Goal: Complete application form

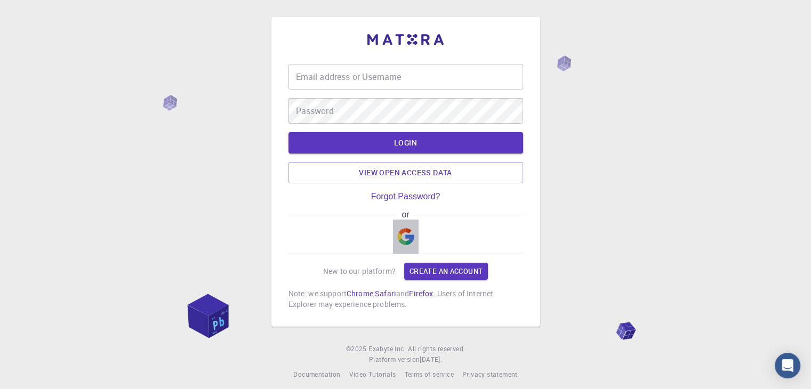
click at [402, 239] on img "button" at bounding box center [405, 236] width 17 height 17
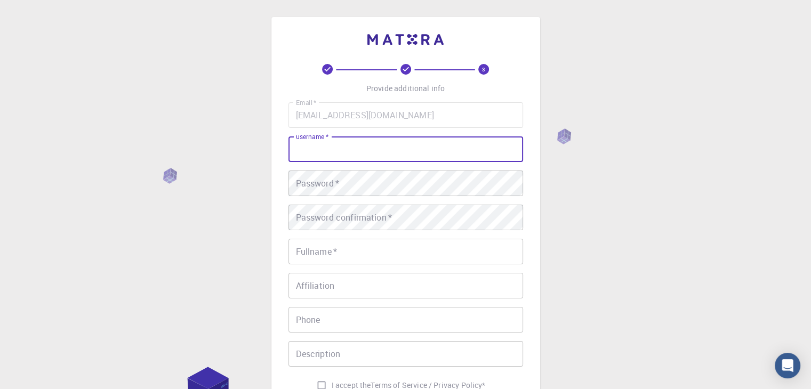
click at [344, 143] on input "username   *" at bounding box center [406, 150] width 235 height 26
click at [346, 151] on input "username   *" at bounding box center [406, 150] width 235 height 26
type input "Shawon 21"
click at [334, 177] on div "Password   * Password   *" at bounding box center [406, 184] width 235 height 26
click at [700, 243] on div "3 Provide additional info Email   * [EMAIL_ADDRESS][DOMAIN_NAME] Email   * user…" at bounding box center [405, 271] width 811 height 543
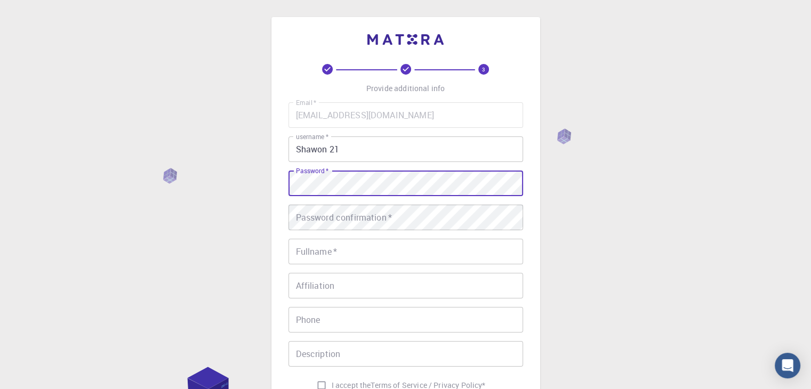
click at [274, 186] on div "3 Provide additional info Email   * [EMAIL_ADDRESS][DOMAIN_NAME] Email   * user…" at bounding box center [406, 245] width 269 height 456
click at [308, 214] on div "Password confirmation   * Password confirmation   *" at bounding box center [406, 218] width 235 height 26
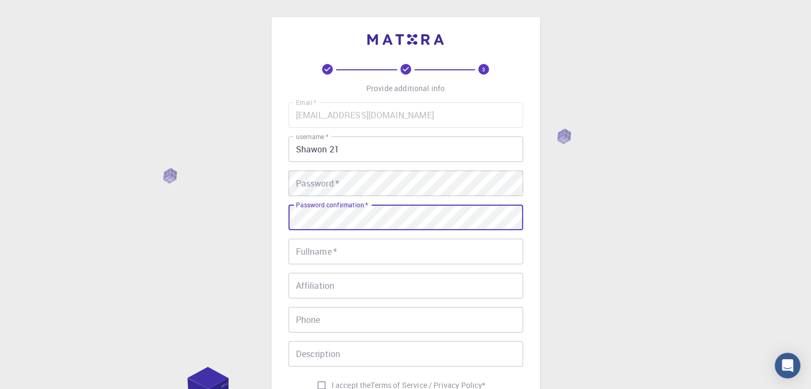
click at [304, 250] on input "Fullname   *" at bounding box center [406, 252] width 235 height 26
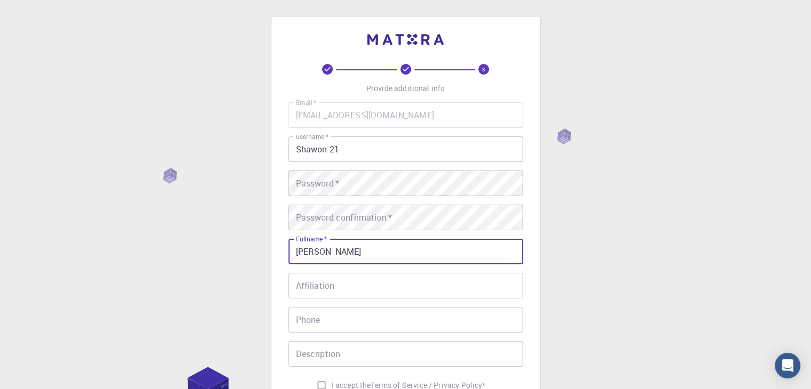
type input "[PERSON_NAME]"
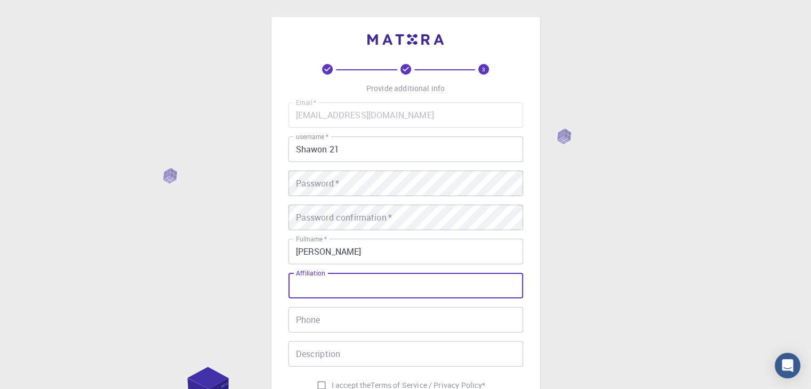
click at [310, 289] on input "Affiliation" at bounding box center [406, 286] width 235 height 26
type input "Student"
click at [313, 323] on input "Phone" at bounding box center [406, 320] width 235 height 26
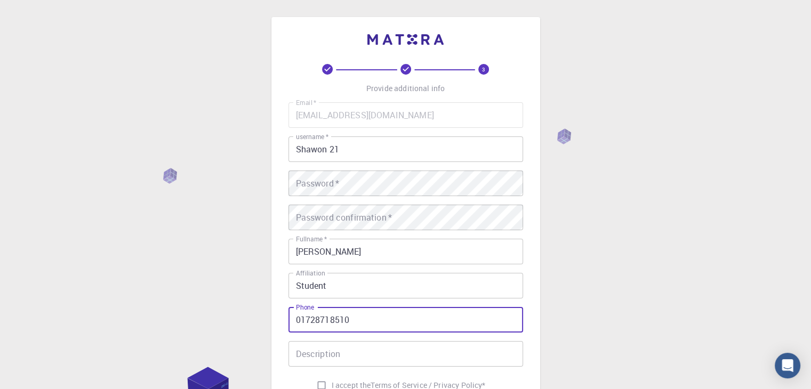
type input "01728718510"
click at [226, 295] on div "3 Provide additional info Email   * [EMAIL_ADDRESS][DOMAIN_NAME] Email   * user…" at bounding box center [405, 271] width 811 height 543
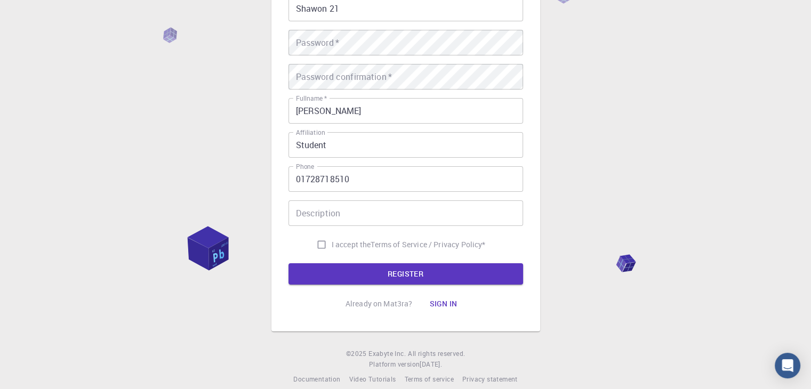
scroll to position [142, 0]
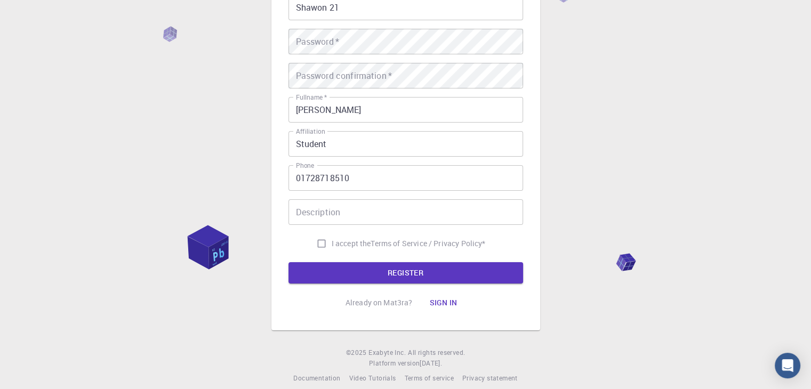
click at [321, 244] on input "I accept the Terms of Service / Privacy Policy *" at bounding box center [322, 244] width 20 height 20
checkbox input "true"
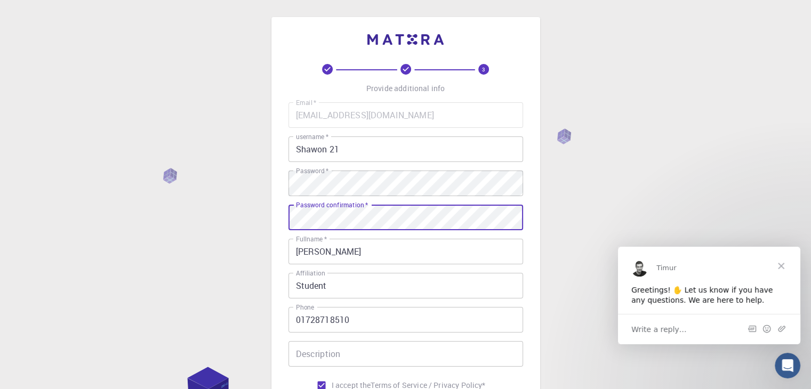
scroll to position [154, 0]
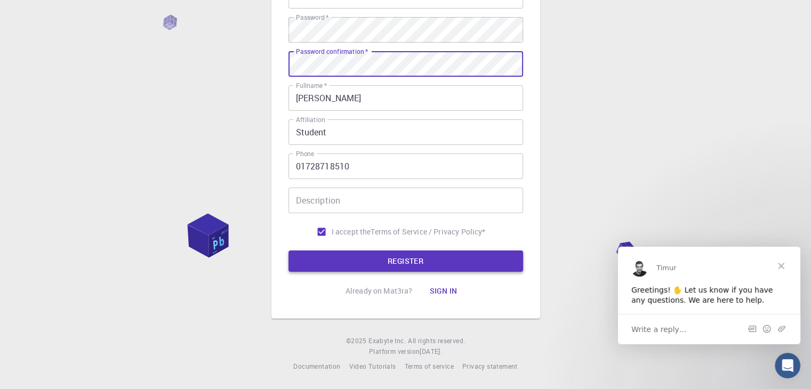
click at [384, 267] on button "REGISTER" at bounding box center [406, 261] width 235 height 21
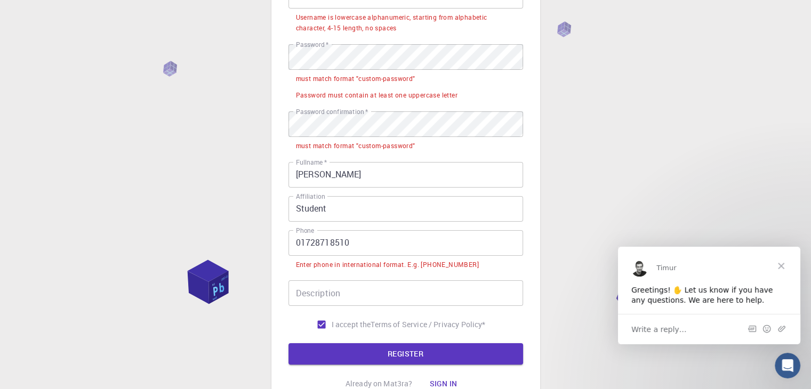
scroll to position [0, 0]
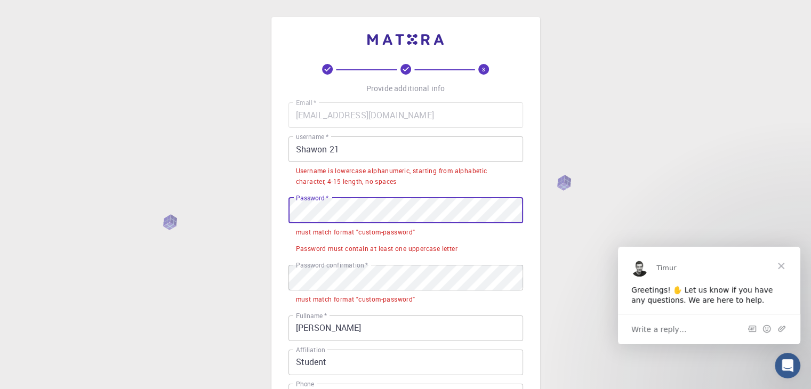
click at [274, 211] on div "3 Provide additional info Email   * [EMAIL_ADDRESS][DOMAIN_NAME] Email   * user…" at bounding box center [406, 291] width 269 height 548
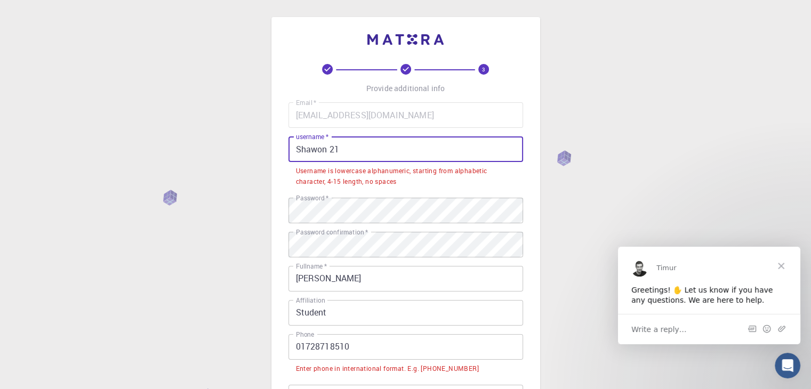
click at [332, 153] on input "Shawon 21" at bounding box center [406, 150] width 235 height 26
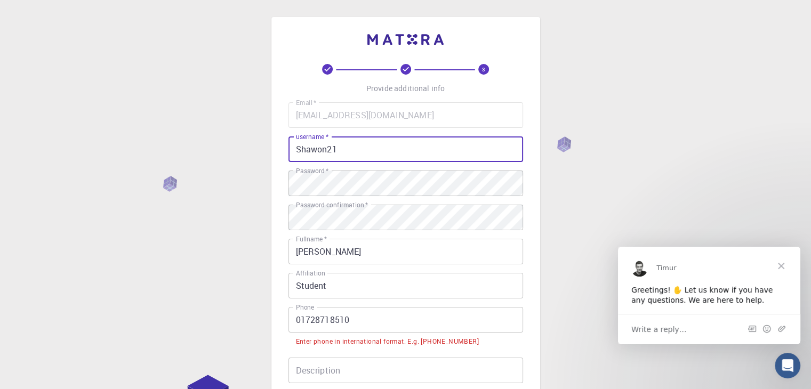
type input "Shawon21"
click at [199, 211] on div "3 Provide additional info Email   * [EMAIL_ADDRESS][DOMAIN_NAME] Email   * user…" at bounding box center [405, 280] width 811 height 560
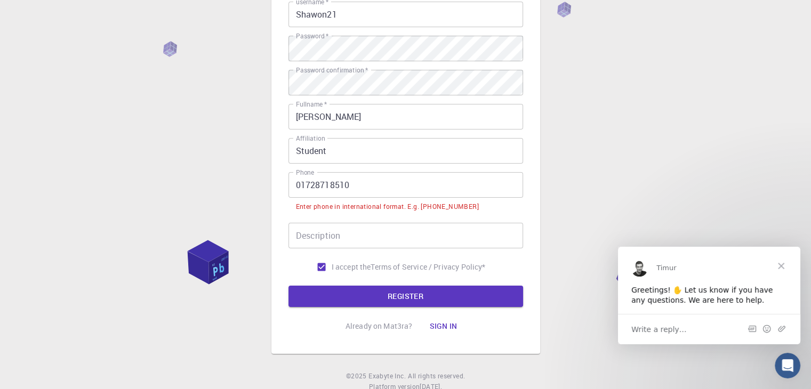
scroll to position [142, 0]
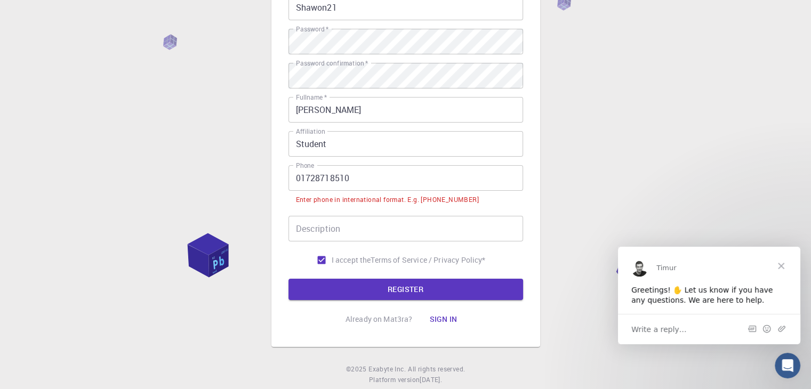
click at [296, 177] on input "01728718510" at bounding box center [406, 178] width 235 height 26
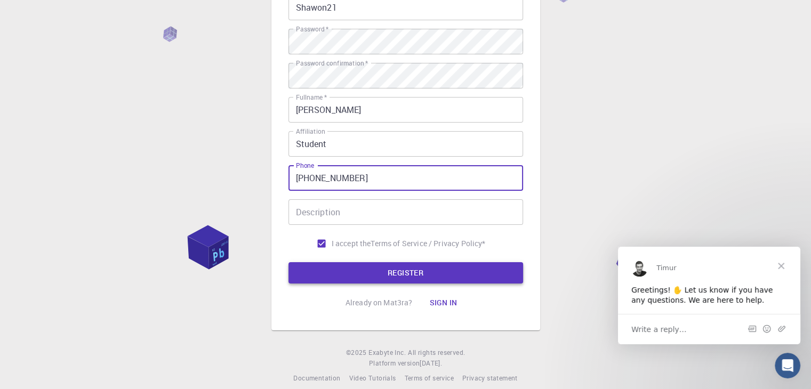
type input "[PHONE_NUMBER]"
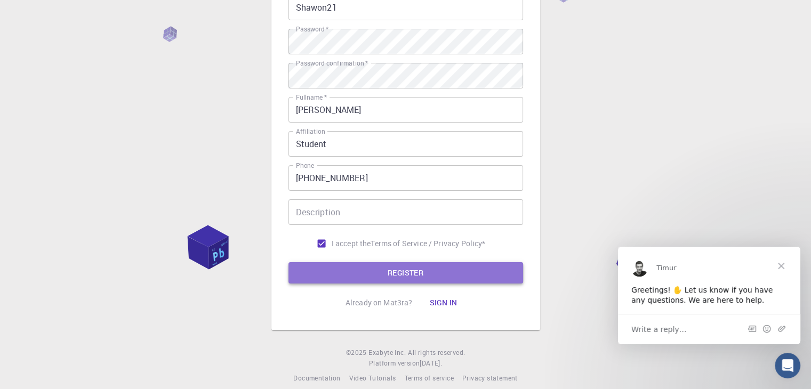
click at [366, 270] on button "REGISTER" at bounding box center [406, 272] width 235 height 21
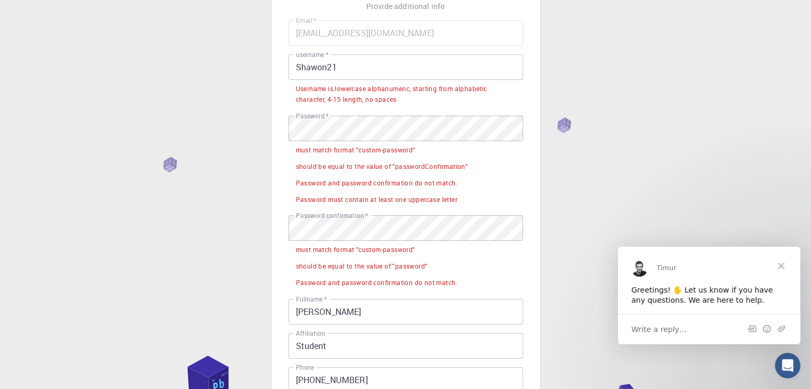
scroll to position [0, 0]
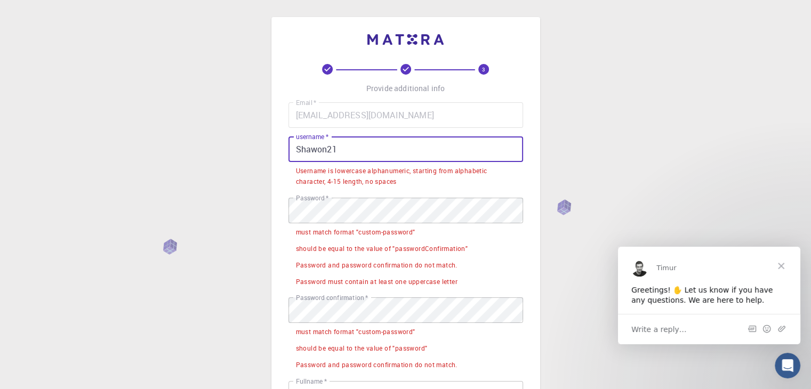
click at [299, 149] on input "Shawon21" at bounding box center [406, 150] width 235 height 26
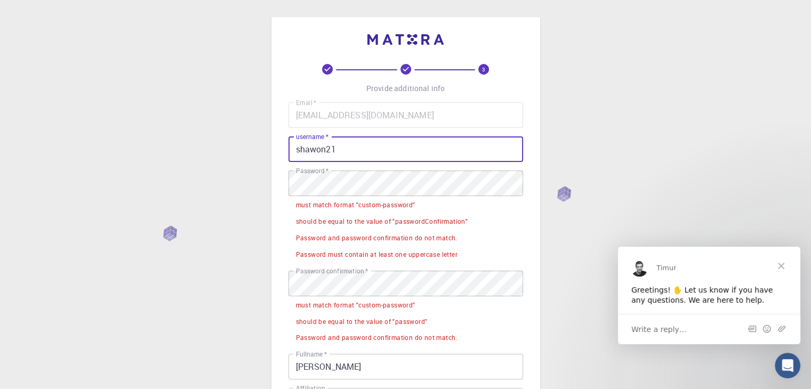
type input "shawon21"
click at [707, 149] on div "3 Provide additional info Email   * [EMAIL_ADDRESS][DOMAIN_NAME] Email   * user…" at bounding box center [405, 329] width 811 height 658
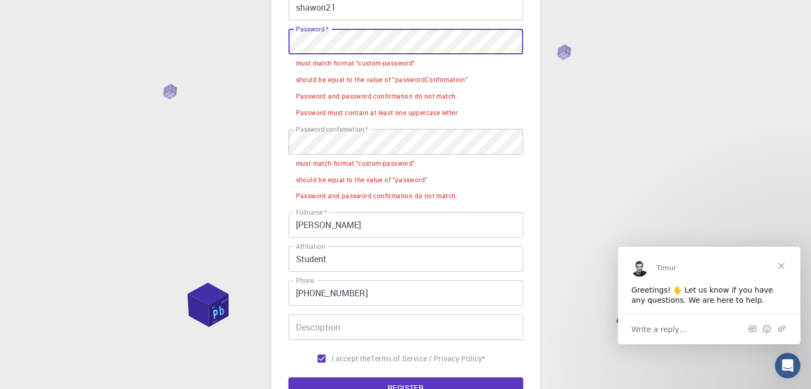
click at [147, 22] on div "3 Provide additional info Email   * [EMAIL_ADDRESS][DOMAIN_NAME] Email   * user…" at bounding box center [405, 187] width 811 height 658
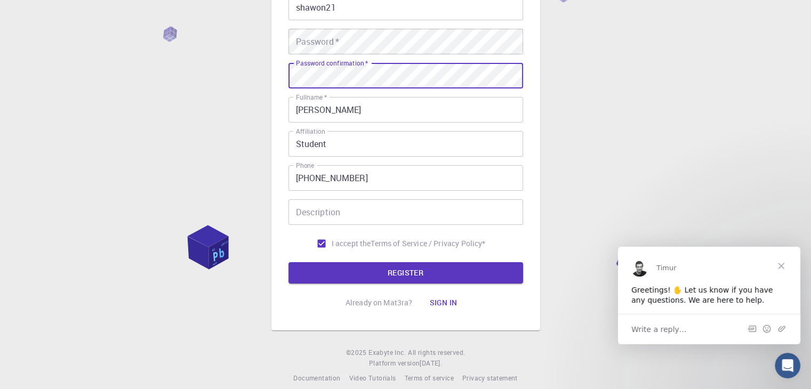
click at [581, 100] on div "3 Provide additional info Email   * [EMAIL_ADDRESS][DOMAIN_NAME] Email   * user…" at bounding box center [405, 129] width 811 height 543
click at [289, 262] on button "REGISTER" at bounding box center [406, 272] width 235 height 21
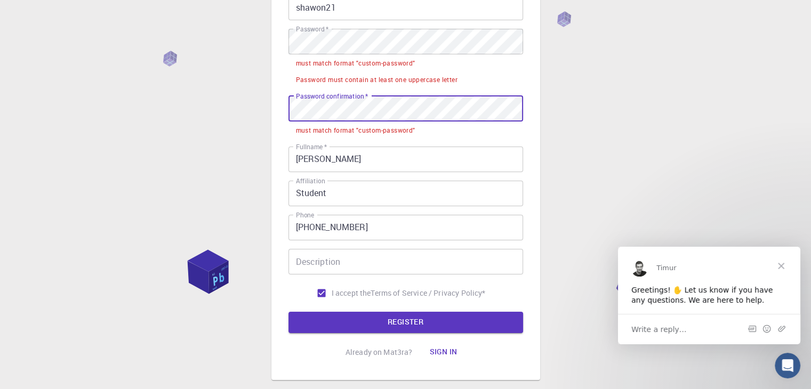
click at [374, 27] on div "Email   * [EMAIL_ADDRESS][DOMAIN_NAME] Email   * username   * shawon21 username…" at bounding box center [406, 132] width 235 height 343
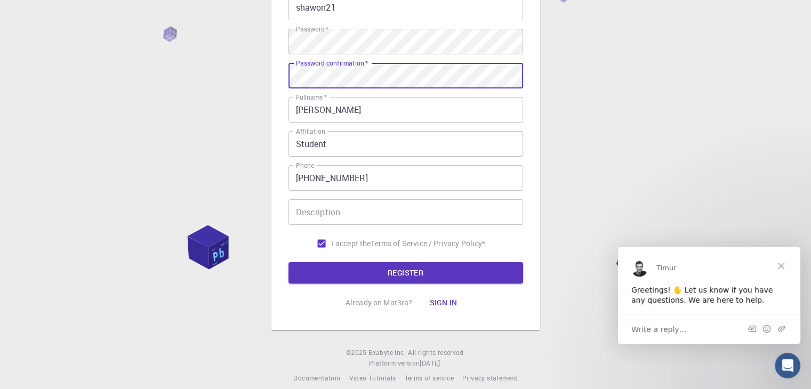
click at [289, 262] on button "REGISTER" at bounding box center [406, 272] width 235 height 21
click at [425, 275] on button "REGISTER" at bounding box center [406, 272] width 235 height 21
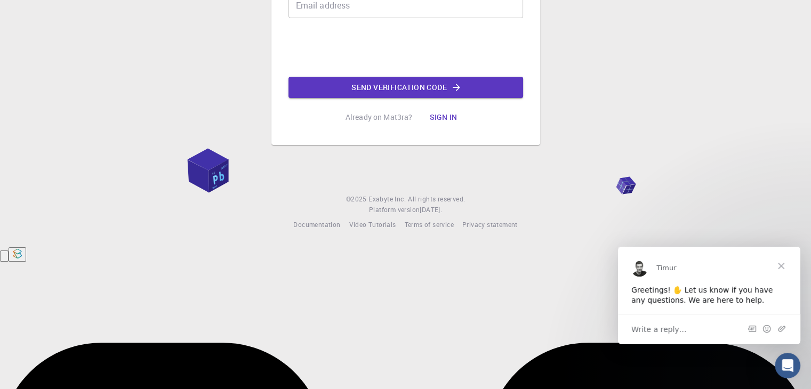
scroll to position [0, 0]
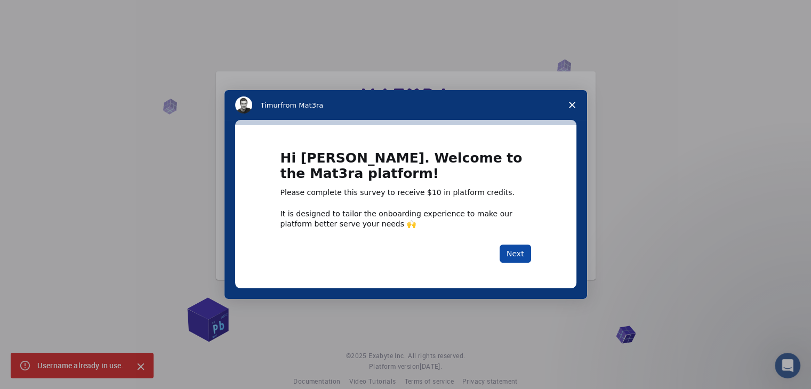
click at [517, 252] on button "Next" at bounding box center [515, 254] width 31 height 18
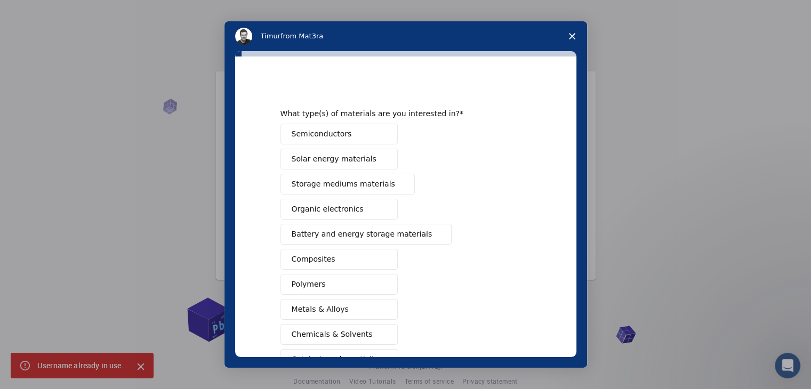
click at [304, 139] on span "Semiconductors" at bounding box center [322, 134] width 60 height 11
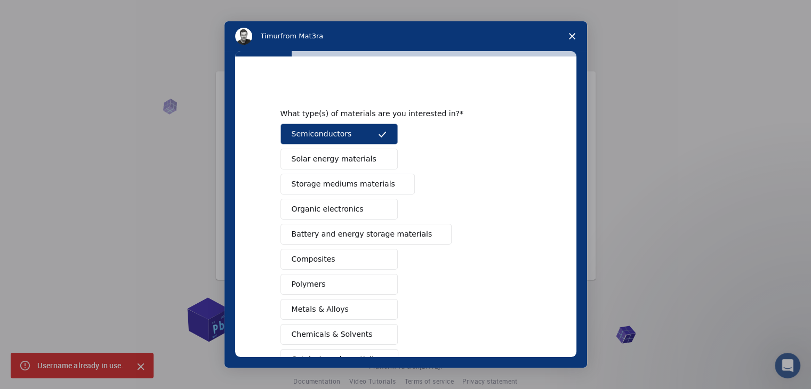
click at [321, 186] on span "Storage mediums materials" at bounding box center [343, 184] width 103 height 11
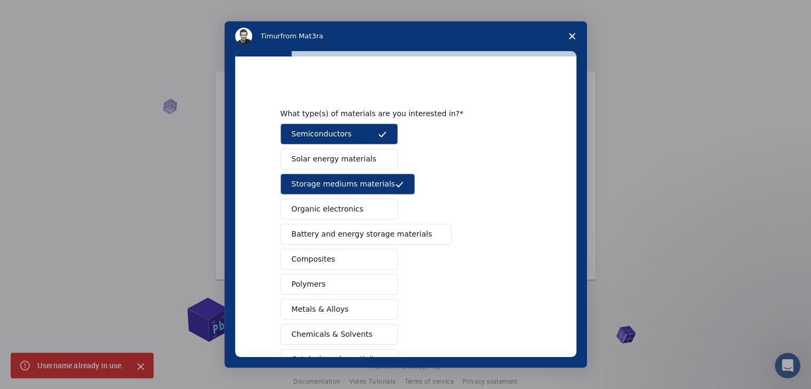
click at [348, 239] on button "Battery and energy storage materials" at bounding box center [367, 234] width 172 height 21
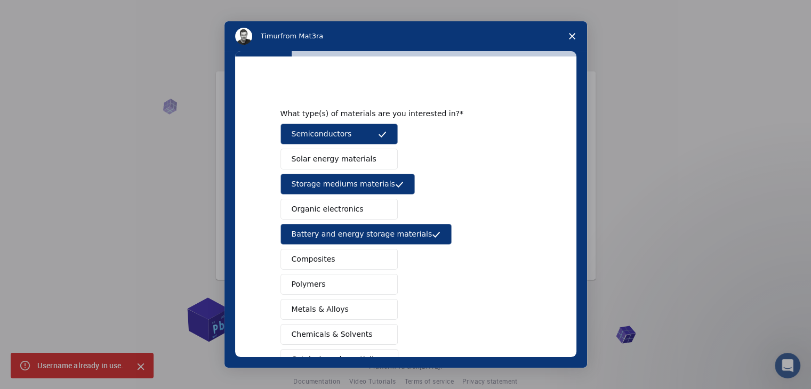
click at [348, 259] on button "Composites" at bounding box center [339, 259] width 117 height 21
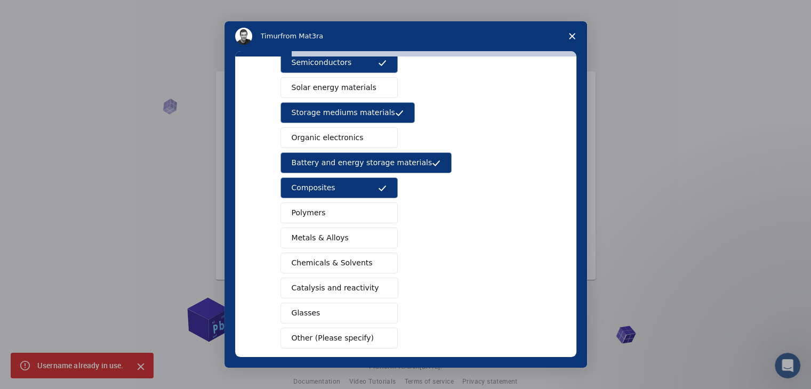
click at [305, 234] on span "Metals & Alloys" at bounding box center [320, 238] width 57 height 11
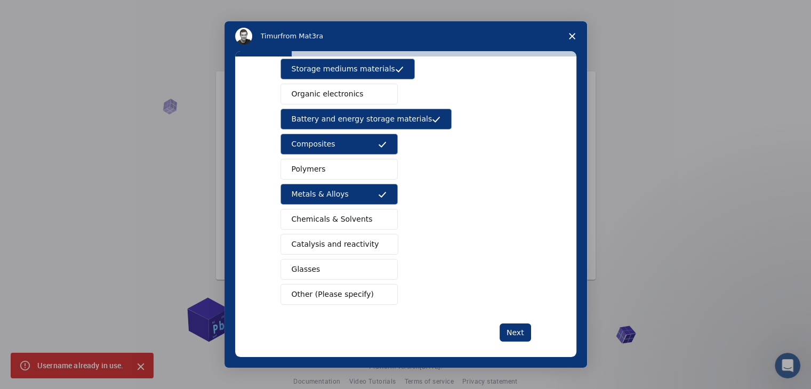
scroll to position [123, 0]
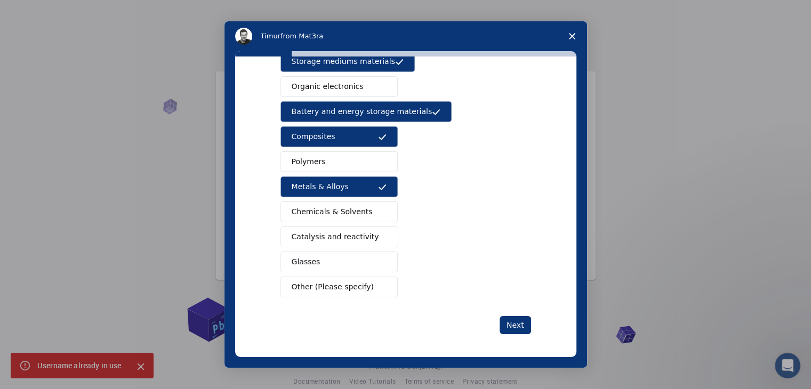
click at [345, 233] on span "Catalysis and reactivity" at bounding box center [335, 236] width 87 height 11
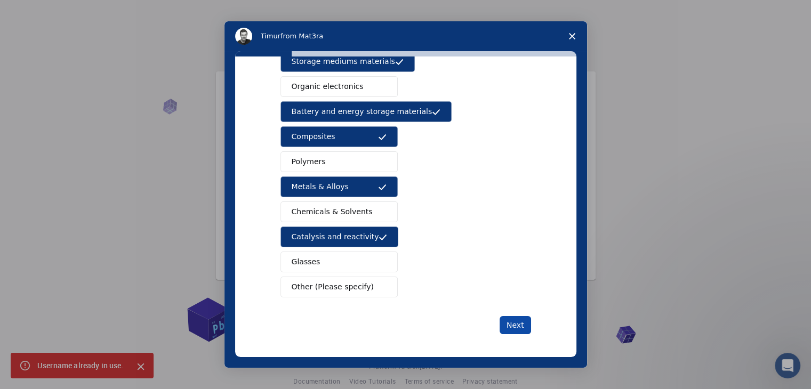
click at [516, 319] on button "Next" at bounding box center [515, 325] width 31 height 18
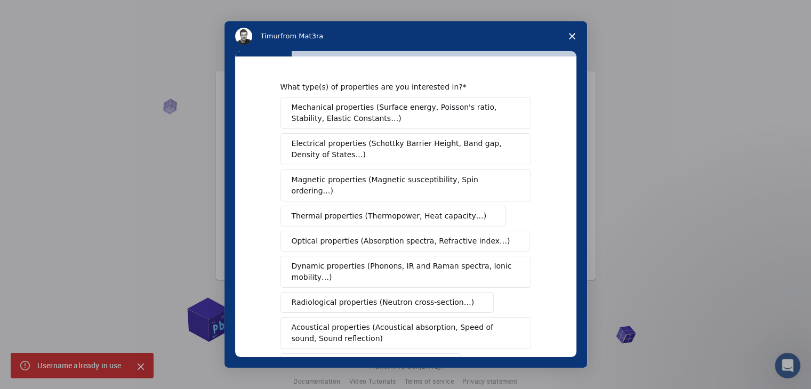
click at [405, 236] on span "Optical properties (Absorption spectra, Refractive index…)" at bounding box center [401, 241] width 219 height 11
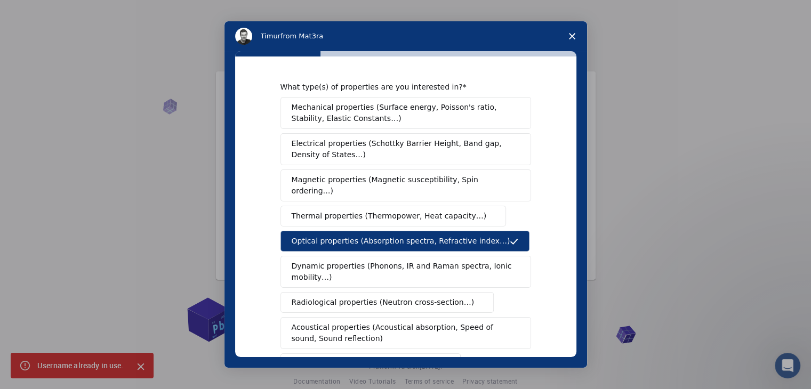
click at [444, 261] on span "Dynamic properties (Phonons, IR and Raman spectra, Ionic mobility…)" at bounding box center [402, 272] width 221 height 22
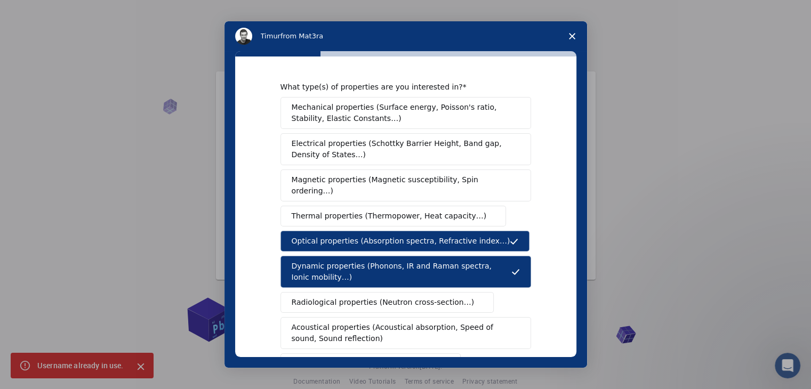
scroll to position [142, 0]
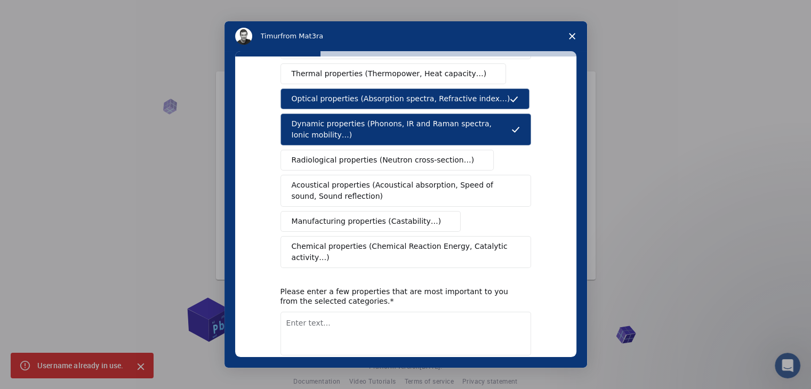
click at [365, 241] on span "Chemical properties (Chemical Reaction Energy, Catalytic activity…)" at bounding box center [402, 252] width 221 height 22
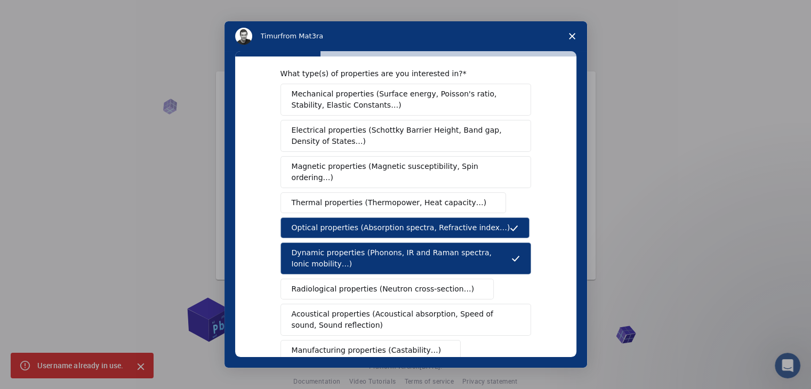
scroll to position [0, 0]
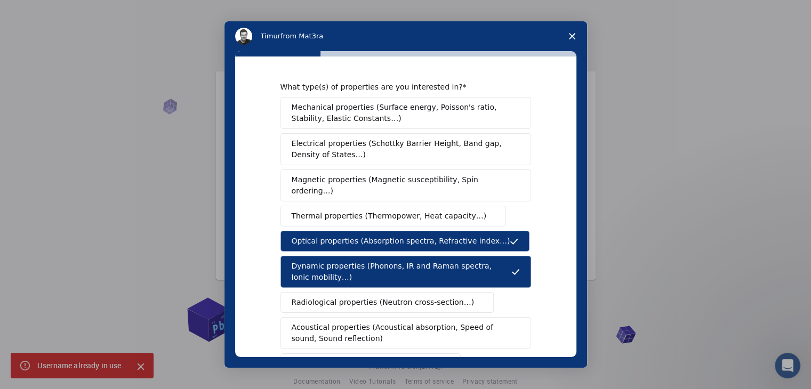
click at [394, 115] on span "Mechanical properties (Surface energy, Poisson's ratio, Stability, Elastic Cons…" at bounding box center [403, 113] width 222 height 22
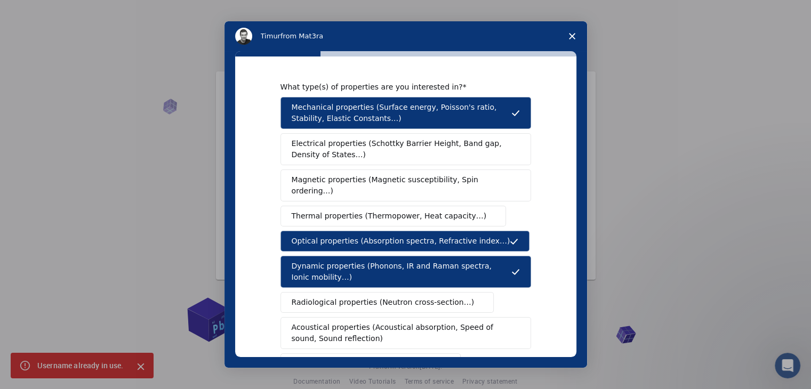
click at [468, 154] on span "Electrical properties (Schottky Barrier Height, Band gap, Density of States…)" at bounding box center [403, 149] width 222 height 22
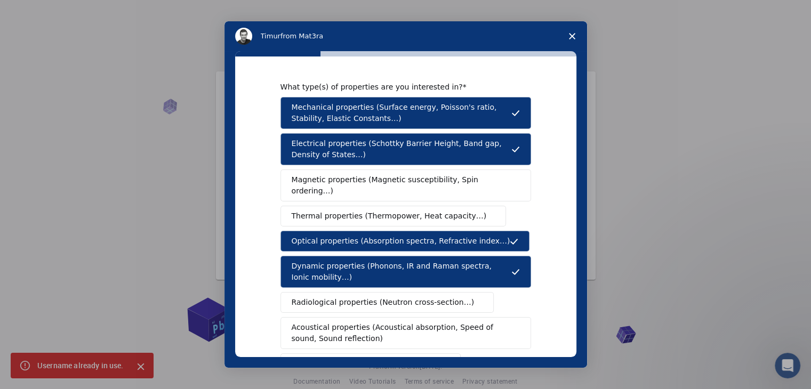
scroll to position [178, 0]
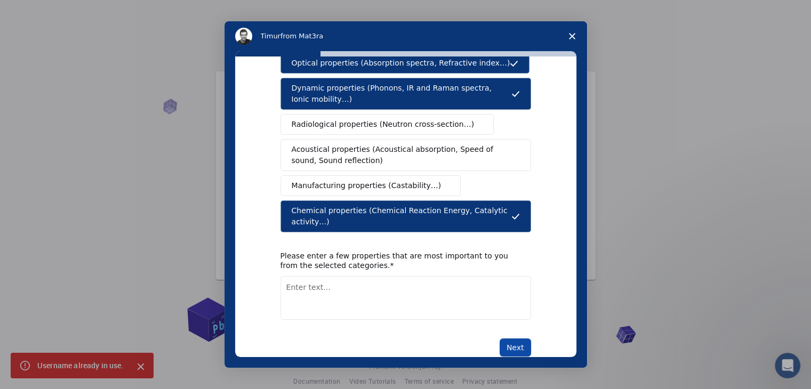
click at [510, 339] on button "Next" at bounding box center [515, 348] width 31 height 18
click at [368, 276] on textarea "Enter text..." at bounding box center [406, 298] width 251 height 44
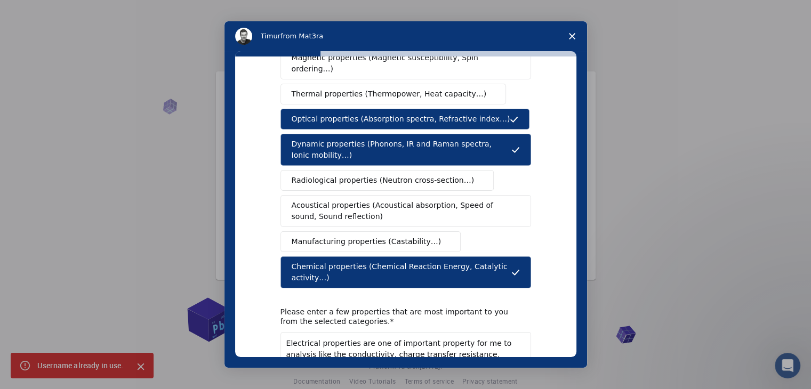
scroll to position [123, 0]
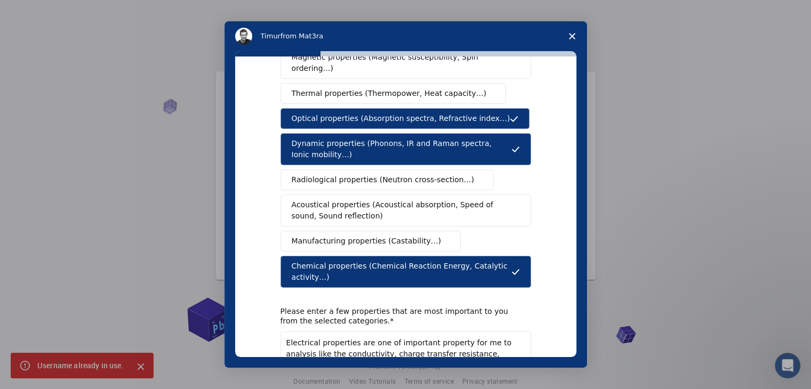
click at [432, 332] on textarea "Electrical properties are one of important property for me to analysis like the…" at bounding box center [406, 354] width 251 height 44
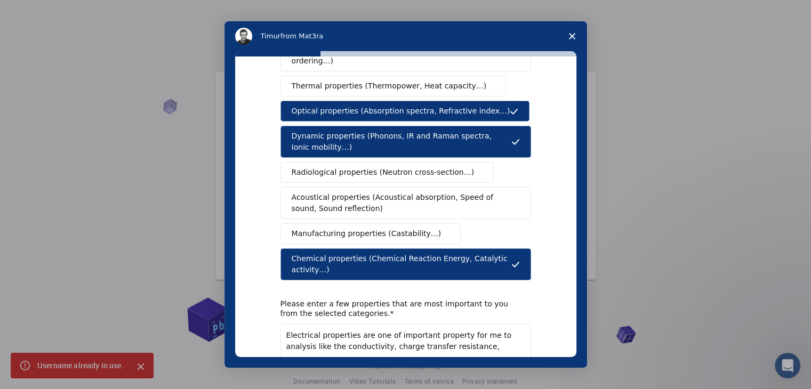
scroll to position [178, 0]
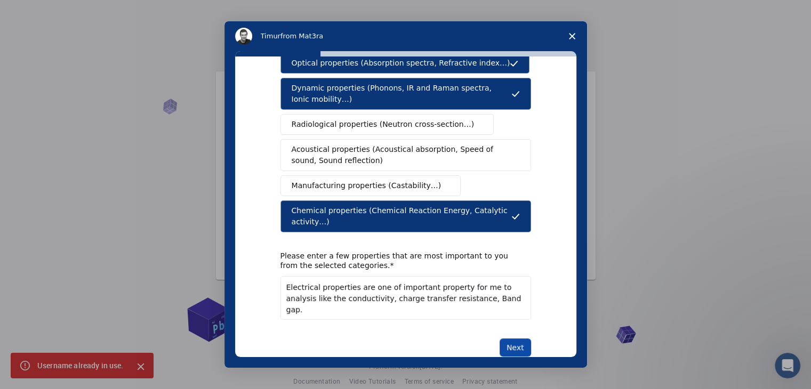
type textarea "Electrical properties are one of important property for me to analysis like the…"
click at [521, 339] on button "Next" at bounding box center [515, 348] width 31 height 18
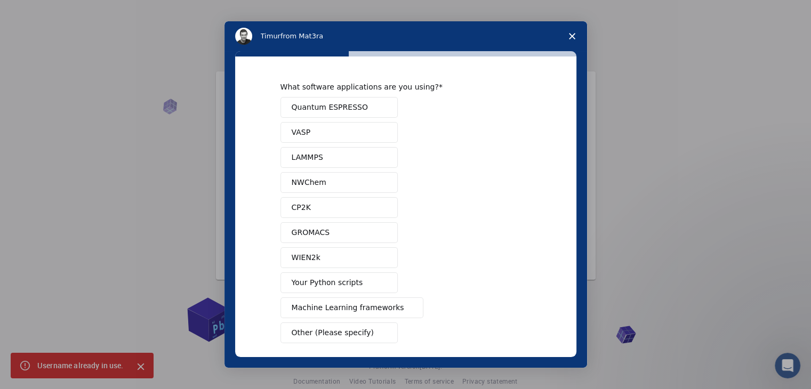
scroll to position [46, 0]
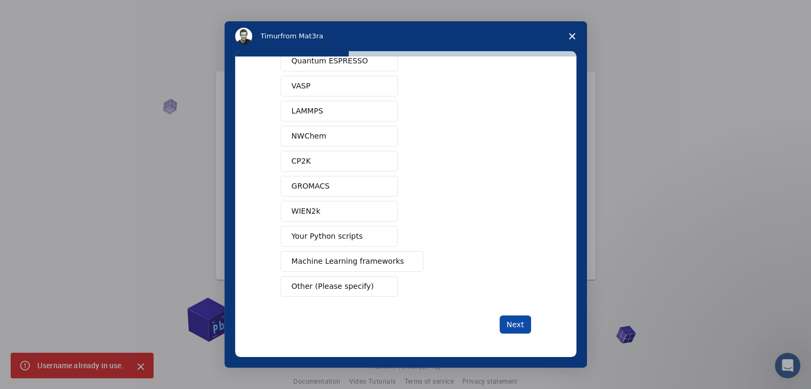
click at [508, 316] on button "Next" at bounding box center [515, 325] width 31 height 18
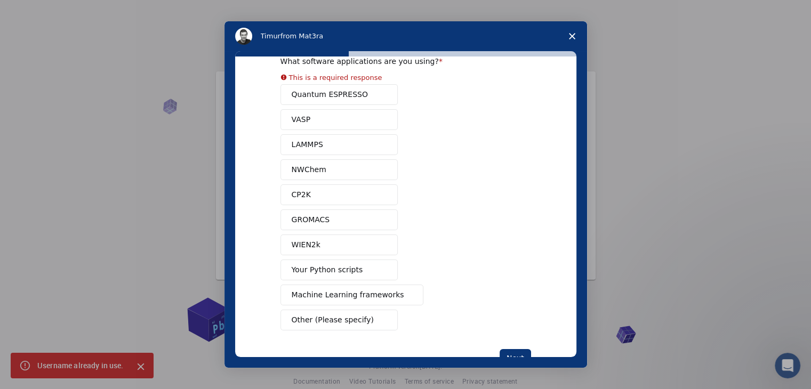
scroll to position [0, 0]
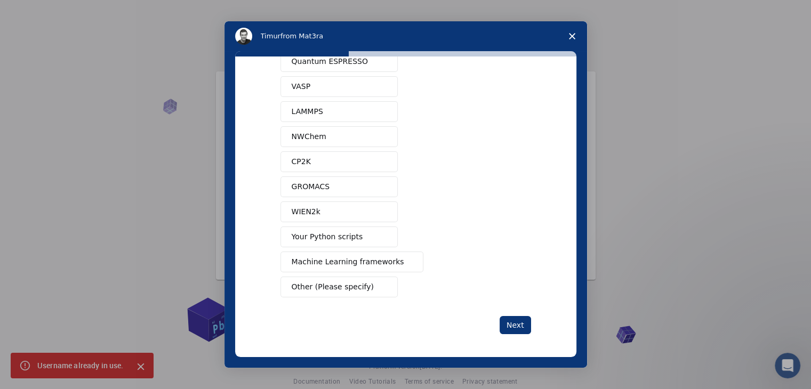
click at [344, 291] on button "Other (Please specify)" at bounding box center [339, 287] width 117 height 21
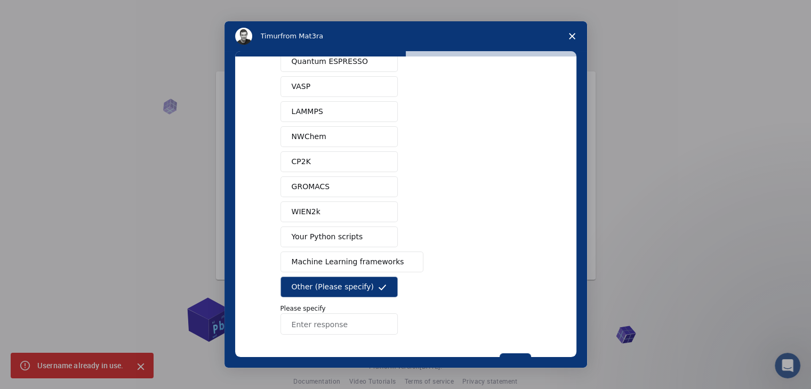
scroll to position [84, 0]
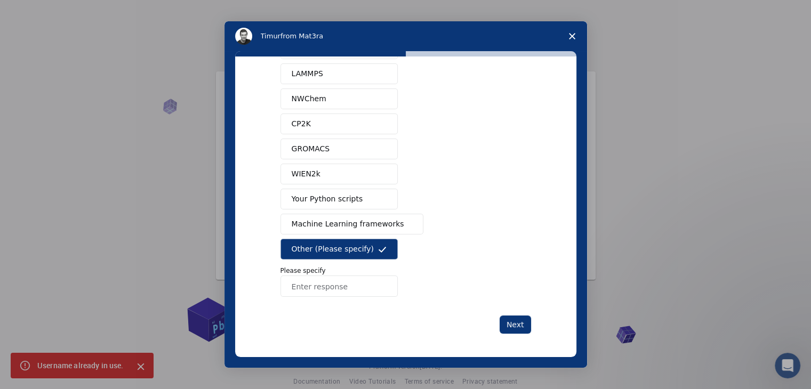
click at [344, 291] on input "Enter response" at bounding box center [339, 286] width 117 height 21
type input "None"
click at [517, 325] on button "Next" at bounding box center [515, 325] width 31 height 18
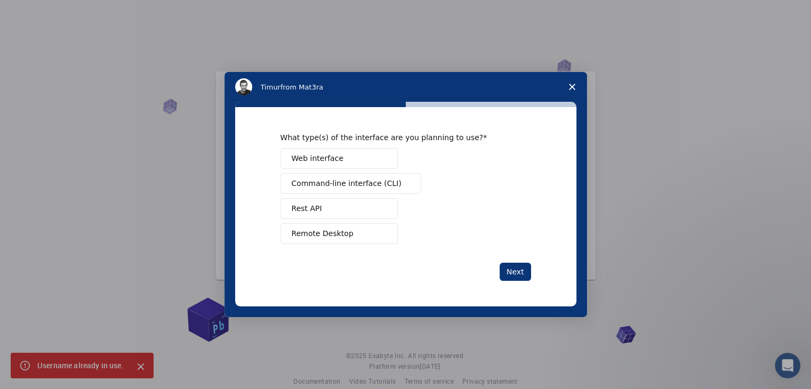
scroll to position [0, 0]
click at [300, 150] on button "Web interface" at bounding box center [339, 158] width 117 height 21
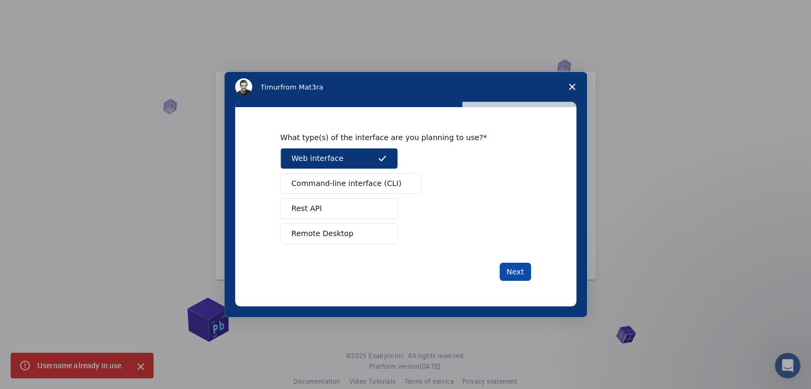
click at [513, 267] on button "Next" at bounding box center [515, 272] width 31 height 18
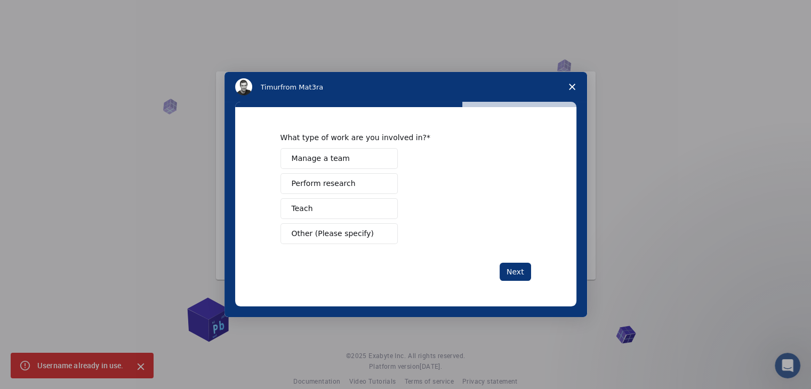
click at [333, 189] on button "Perform research" at bounding box center [339, 183] width 117 height 21
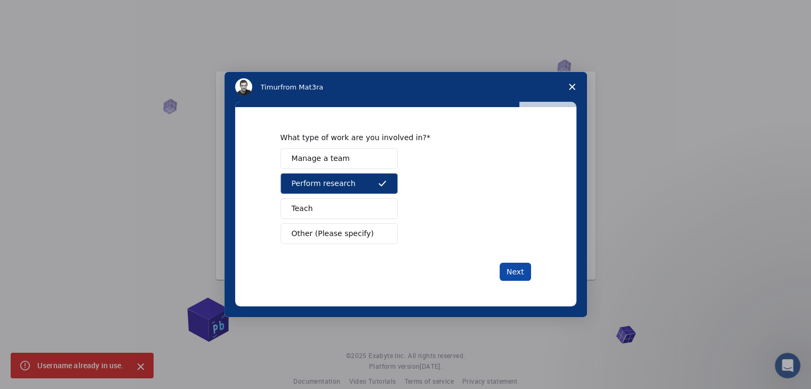
click at [508, 269] on button "Next" at bounding box center [515, 272] width 31 height 18
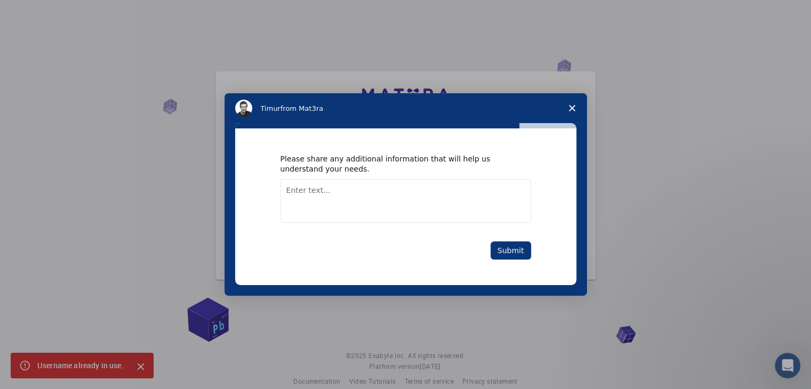
click at [382, 186] on textarea "Enter text..." at bounding box center [406, 201] width 251 height 44
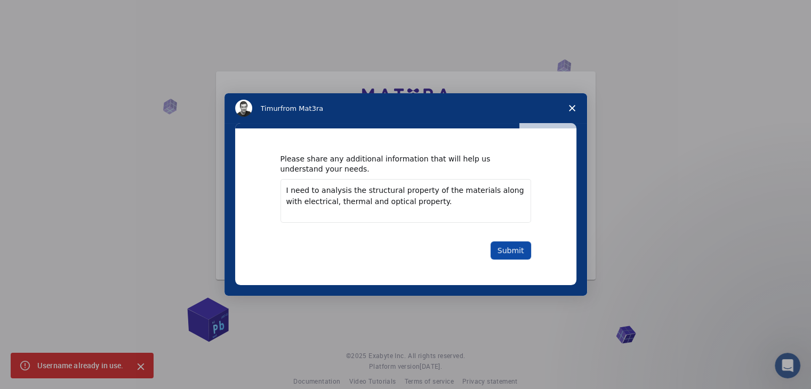
type textarea "I need to analysis the structural property of the materials along with electric…"
click at [514, 254] on button "Submit" at bounding box center [511, 251] width 41 height 18
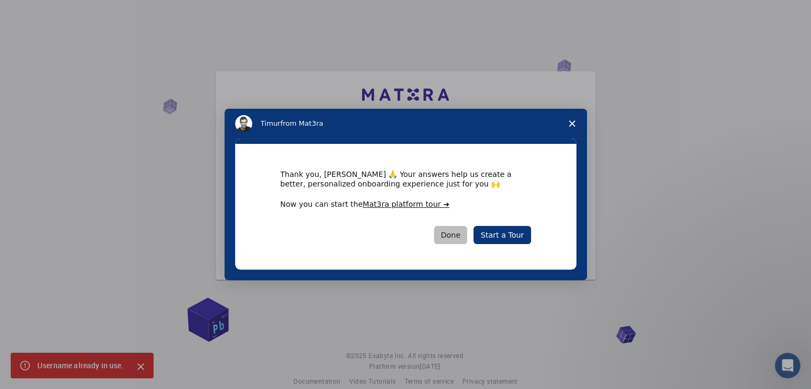
click at [460, 236] on button "Done" at bounding box center [451, 235] width 34 height 18
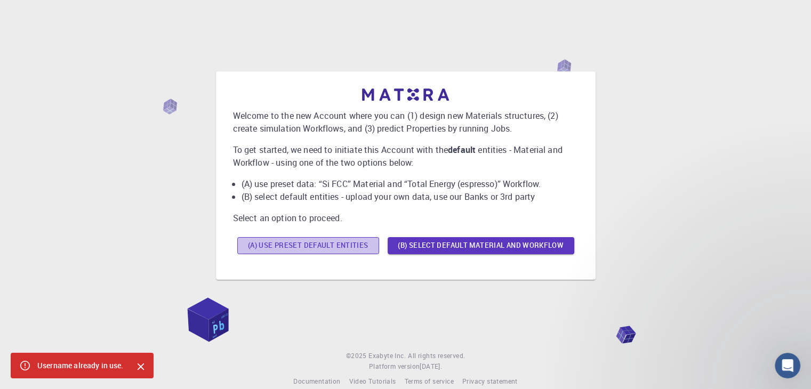
click at [352, 242] on button "(A) Use preset default entities" at bounding box center [308, 245] width 142 height 17
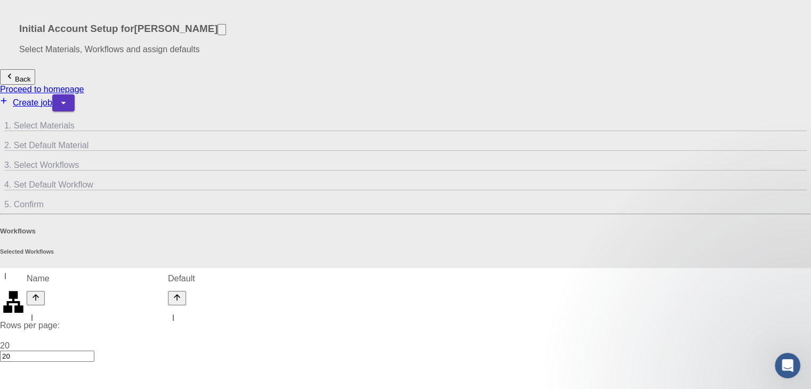
click at [205, 289] on div "Total Energy" at bounding box center [405, 300] width 811 height 23
drag, startPoint x: 326, startPoint y: 20, endPoint x: 416, endPoint y: 19, distance: 89.6
click at [416, 23] on h3 "Initial Account Setup for [PERSON_NAME]" at bounding box center [405, 29] width 773 height 12
click at [471, 4] on div "Initial Account Setup for [PERSON_NAME] Select Materials, Workflows and assign …" at bounding box center [405, 34] width 811 height 69
